Goal: Find specific page/section

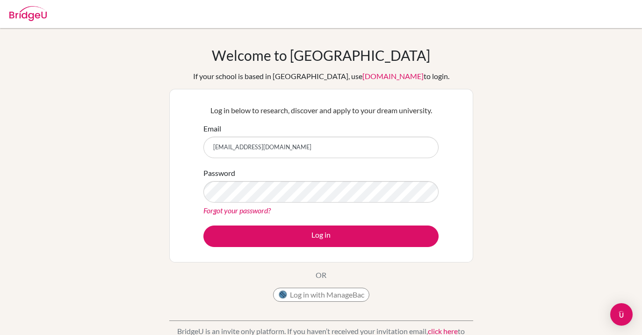
click at [320, 237] on button "Log in" at bounding box center [320, 236] width 235 height 22
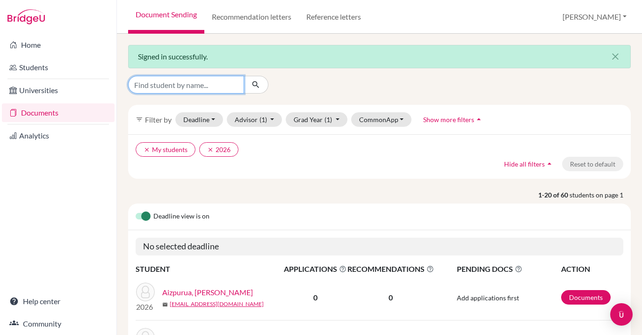
click at [181, 88] on input "Find student by name..." at bounding box center [186, 85] width 116 height 18
type input "[PERSON_NAME]"
click button "submit" at bounding box center [256, 85] width 25 height 18
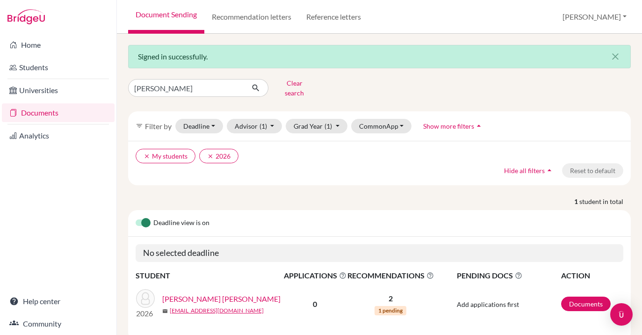
click at [230, 295] on link "[PERSON_NAME] [PERSON_NAME]" at bounding box center [221, 298] width 118 height 11
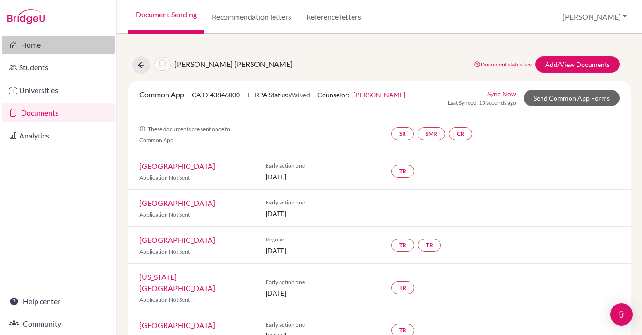
click at [35, 45] on link "Home" at bounding box center [58, 45] width 113 height 19
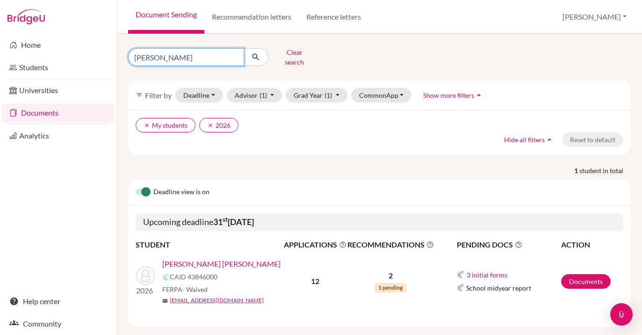
drag, startPoint x: 175, startPoint y: 54, endPoint x: 121, endPoint y: 56, distance: 54.3
click at [121, 56] on div "solorzano Clear search" at bounding box center [207, 57] width 172 height 24
type input "zavala"
click button "submit" at bounding box center [256, 57] width 25 height 18
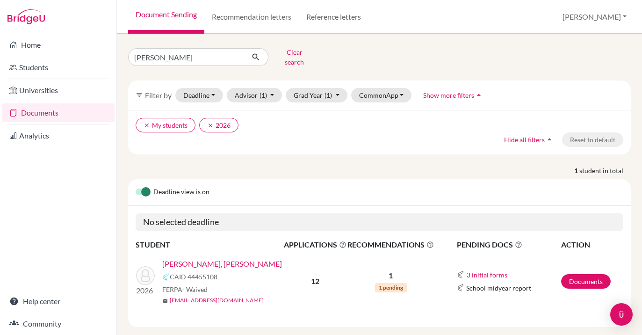
click at [229, 259] on link "Zavala Cross, Miguel Ernesto" at bounding box center [222, 263] width 120 height 11
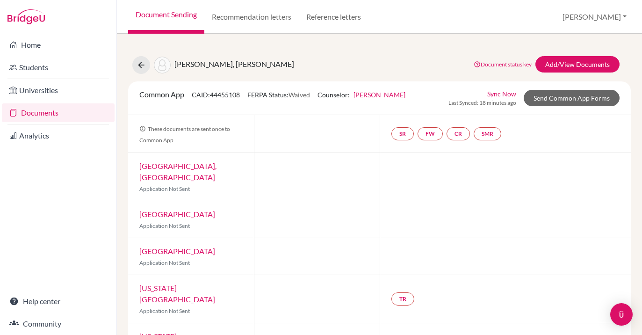
click at [359, 56] on div "Zavala Cross, Miguel Ernesto Document status key TR Requirement. Document not u…" at bounding box center [379, 65] width 517 height 18
